Goal: Find specific page/section: Find specific page/section

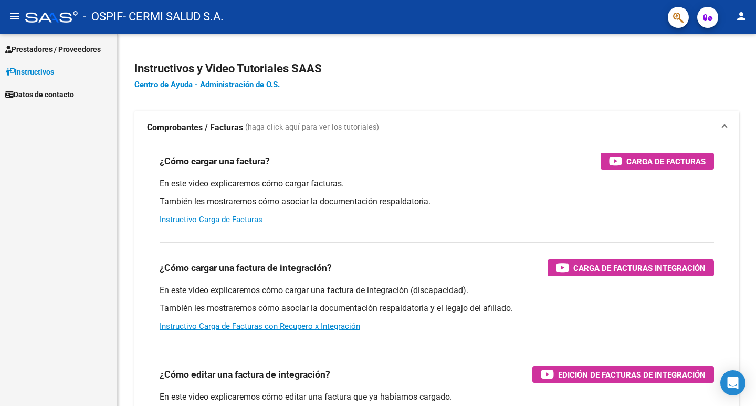
click at [48, 57] on link "Prestadores / Proveedores" at bounding box center [58, 49] width 117 height 23
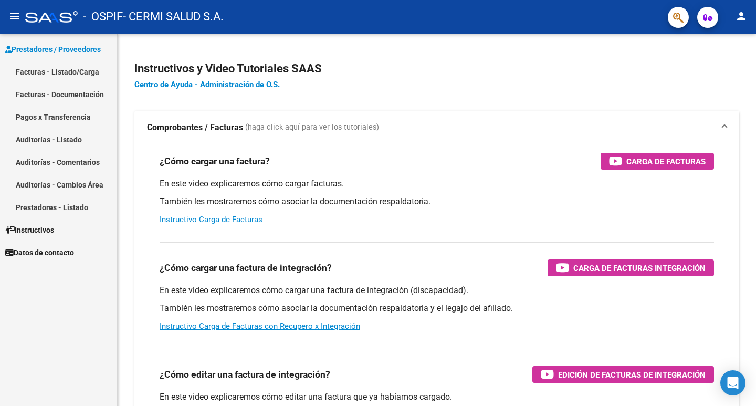
click at [52, 71] on link "Facturas - Listado/Carga" at bounding box center [58, 71] width 117 height 23
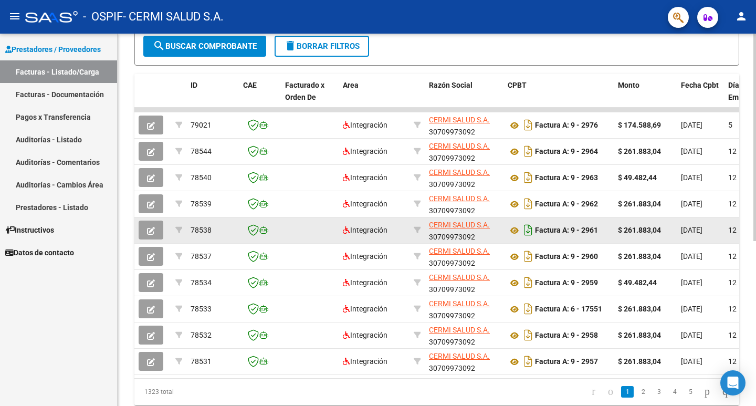
scroll to position [263, 0]
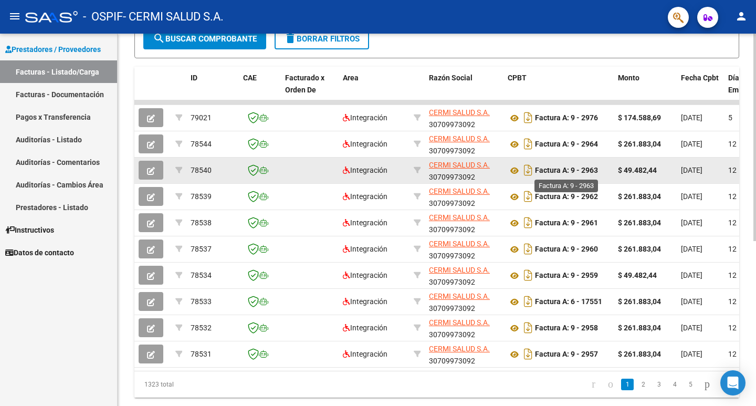
drag, startPoint x: 593, startPoint y: 174, endPoint x: 613, endPoint y: 174, distance: 20.0
click at [613, 174] on datatable-body-cell "Factura A: 9 - 2963" at bounding box center [559, 171] width 110 height 26
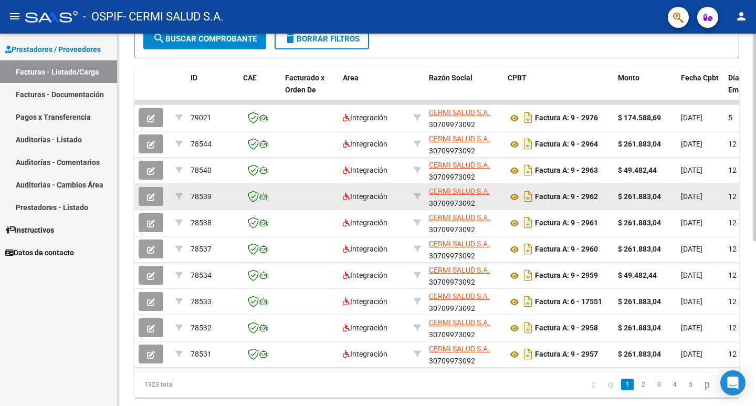
drag, startPoint x: 602, startPoint y: 188, endPoint x: 620, endPoint y: 187, distance: 17.9
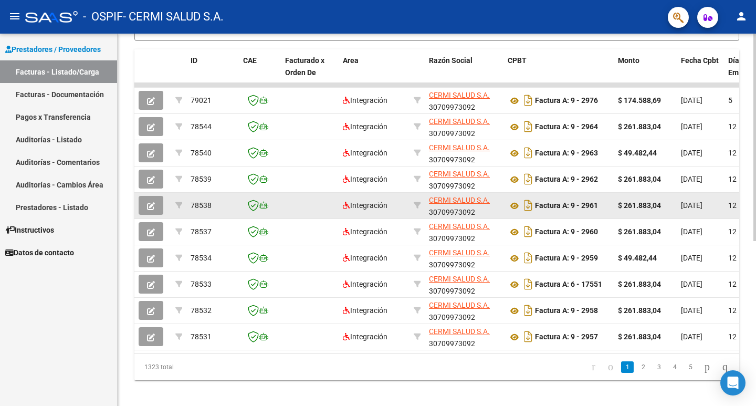
scroll to position [296, 0]
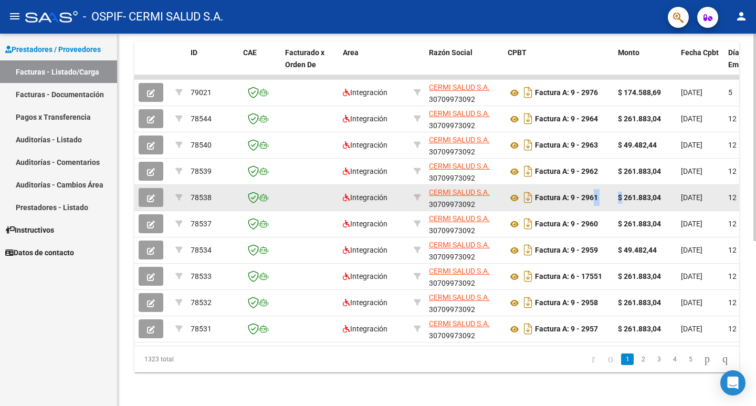
drag, startPoint x: 593, startPoint y: 197, endPoint x: 621, endPoint y: 194, distance: 28.0
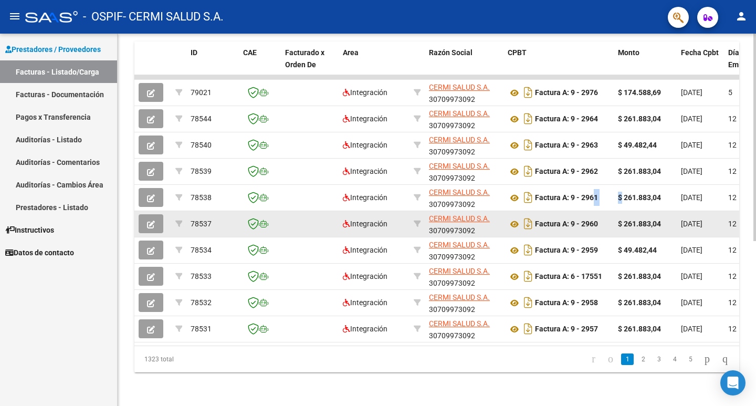
drag, startPoint x: 601, startPoint y: 217, endPoint x: 612, endPoint y: 217, distance: 11.0
click at [612, 217] on datatable-body-cell "Factura A: 9 - 2960" at bounding box center [559, 224] width 110 height 26
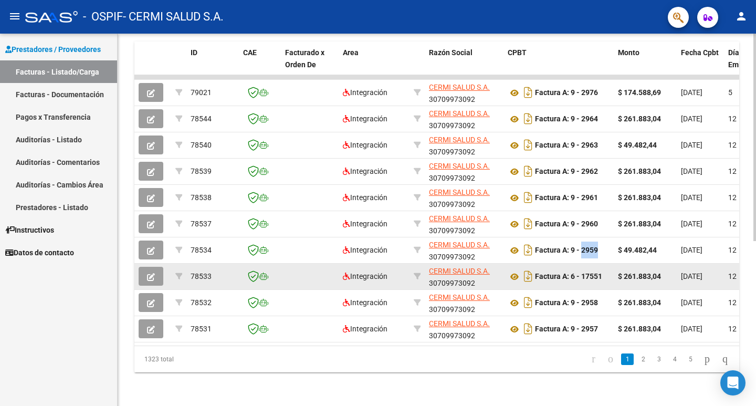
drag, startPoint x: 582, startPoint y: 248, endPoint x: 596, endPoint y: 259, distance: 18.4
click at [610, 250] on datatable-body-cell "Factura A: 9 - 2959" at bounding box center [559, 250] width 110 height 26
drag, startPoint x: 592, startPoint y: 266, endPoint x: 621, endPoint y: 256, distance: 30.1
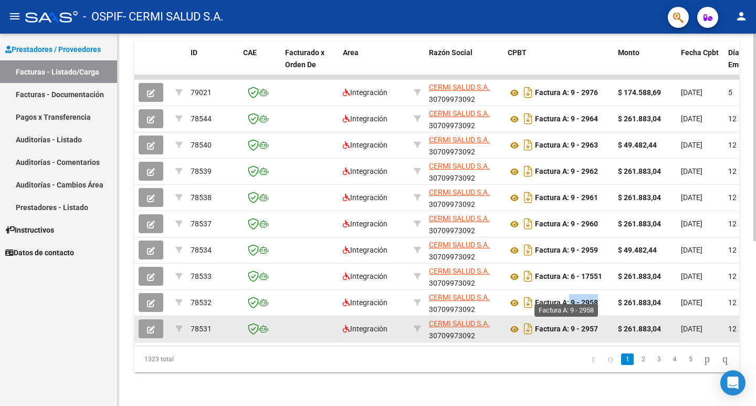
drag, startPoint x: 566, startPoint y: 302, endPoint x: 543, endPoint y: 317, distance: 27.4
click at [591, 299] on div "Factura A: 9 - 2958" at bounding box center [559, 302] width 102 height 17
drag, startPoint x: 543, startPoint y: 318, endPoint x: 566, endPoint y: 326, distance: 24.4
click at [566, 326] on strong "Factura A: 9 - 2957" at bounding box center [566, 329] width 63 height 8
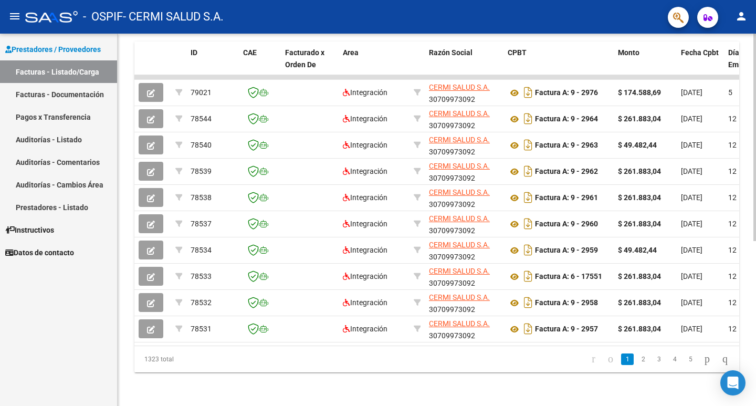
click at [635, 366] on li "2" at bounding box center [643, 359] width 16 height 18
click at [637, 361] on link "2" at bounding box center [643, 359] width 13 height 12
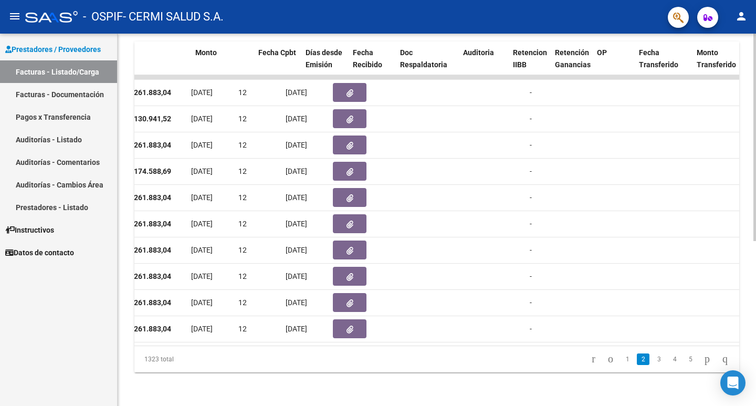
scroll to position [0, 423]
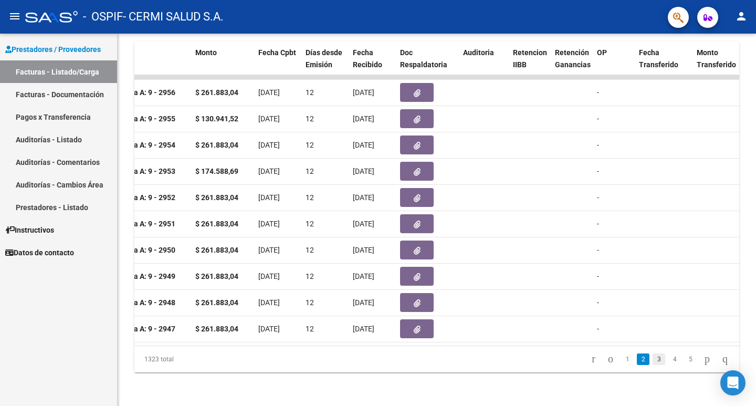
click at [653, 358] on link "3" at bounding box center [659, 359] width 13 height 12
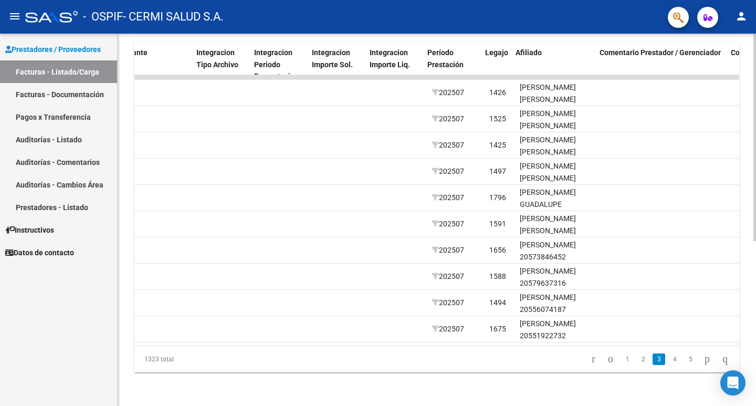
scroll to position [0, 1075]
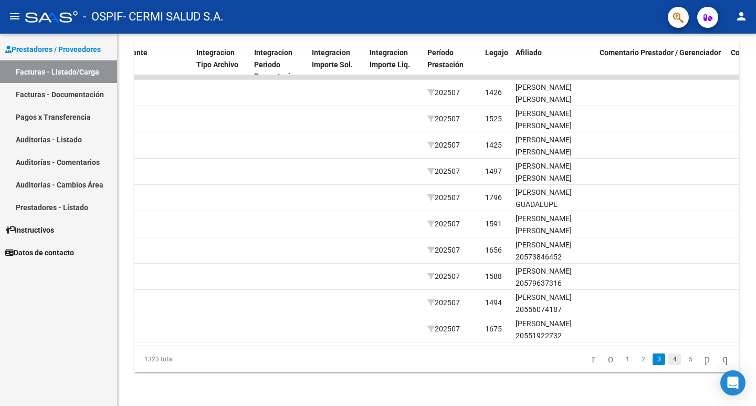
click at [668, 358] on link "4" at bounding box center [674, 359] width 13 height 12
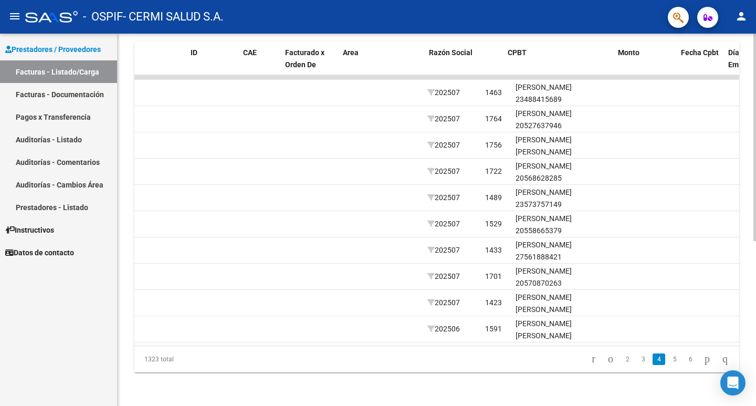
scroll to position [0, 0]
